Goal: Learn about a topic

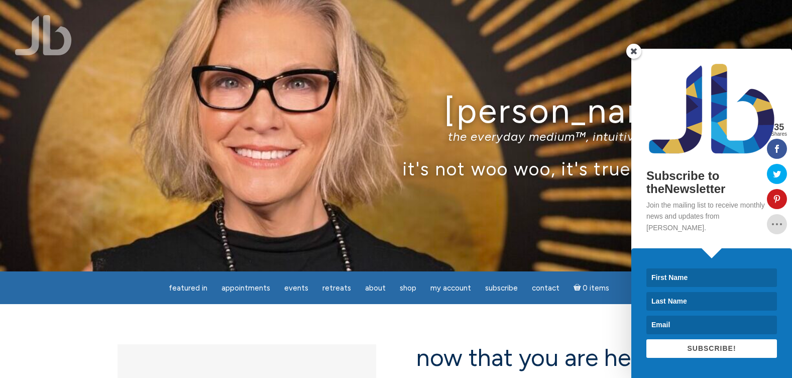
click at [632, 59] on span at bounding box center [633, 51] width 15 height 15
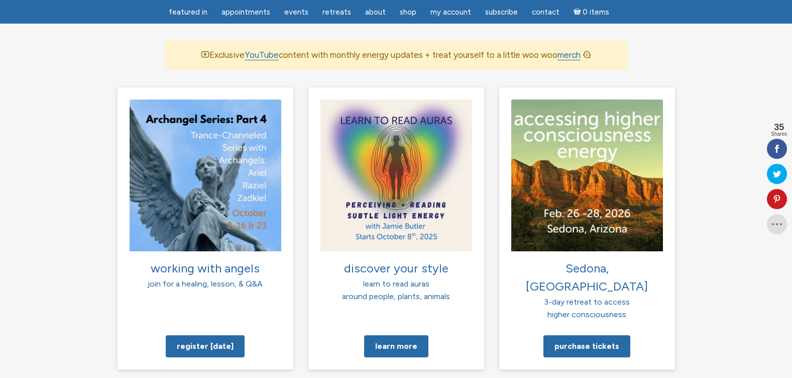
scroll to position [703, 0]
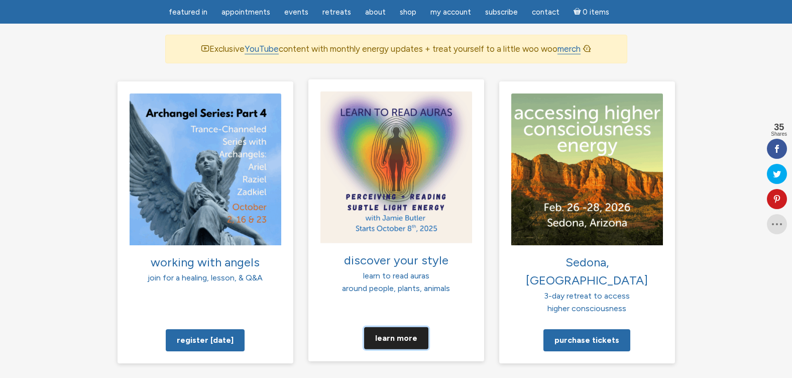
click at [389, 326] on link "Learn more" at bounding box center [396, 337] width 64 height 22
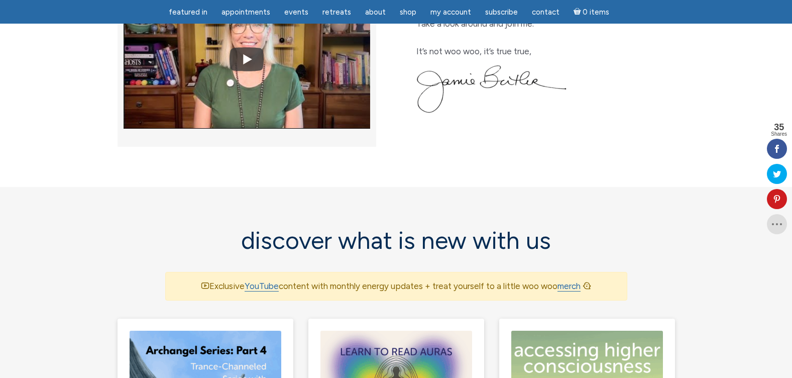
scroll to position [452, 0]
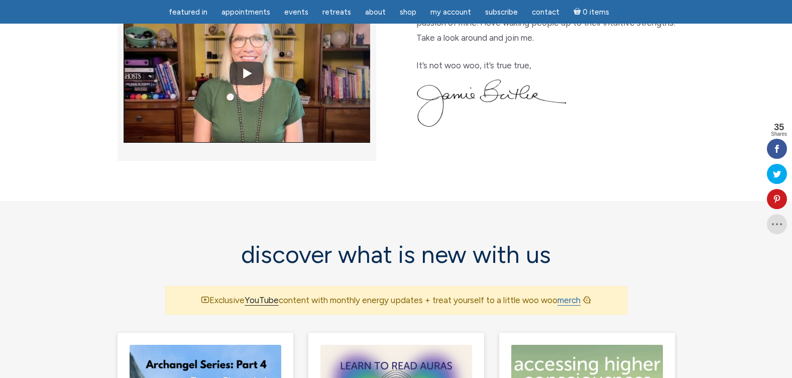
click at [260, 295] on link "YouTube" at bounding box center [262, 300] width 34 height 11
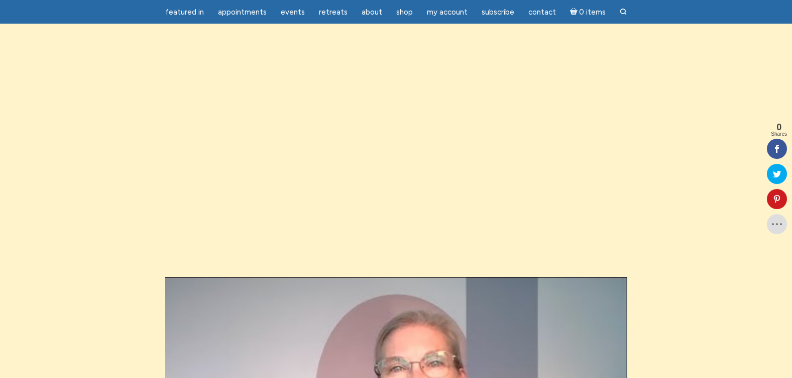
scroll to position [954, 0]
